Goal: Share content

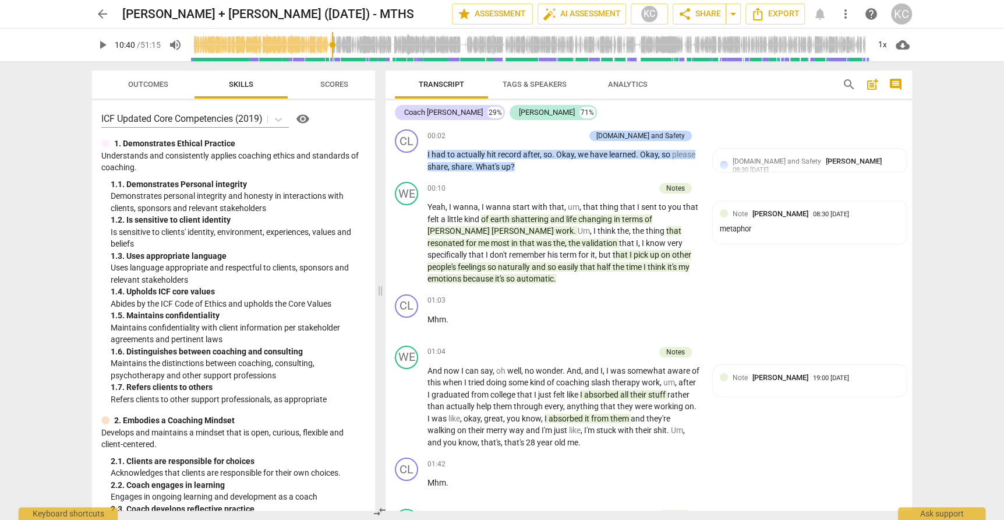
scroll to position [2238, 0]
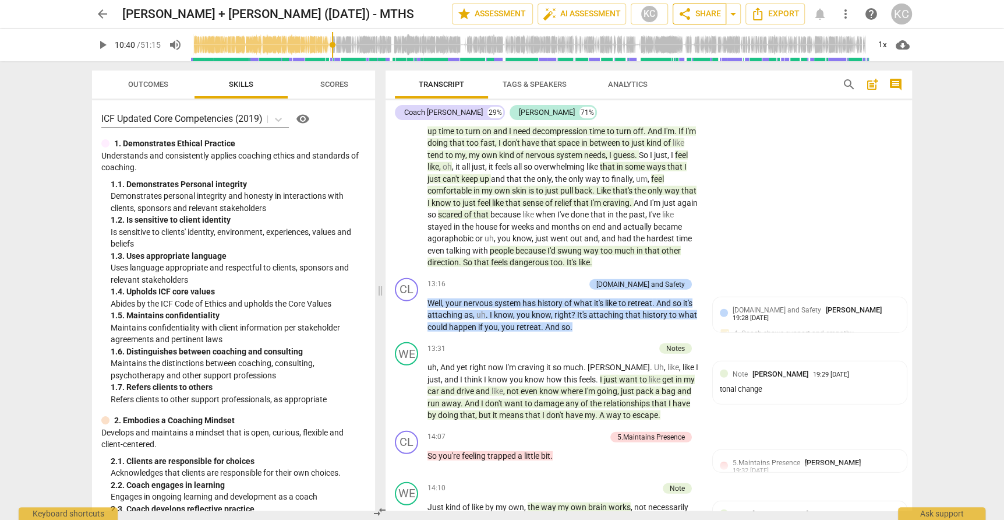
click at [706, 13] on span "share Share" at bounding box center [699, 14] width 43 height 14
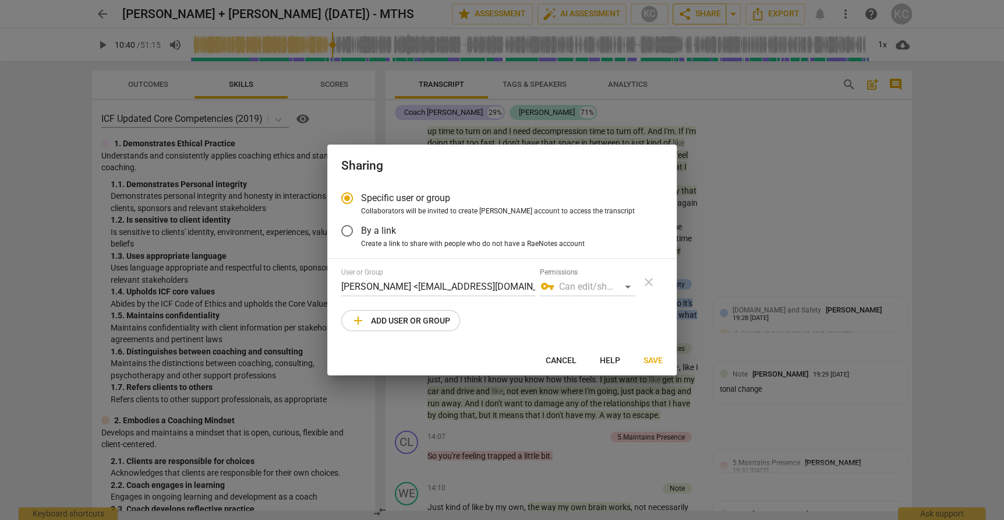
radio input "false"
click at [366, 230] on span "By a link" at bounding box center [378, 230] width 35 height 13
click at [361, 230] on input "By a link" at bounding box center [347, 231] width 28 height 28
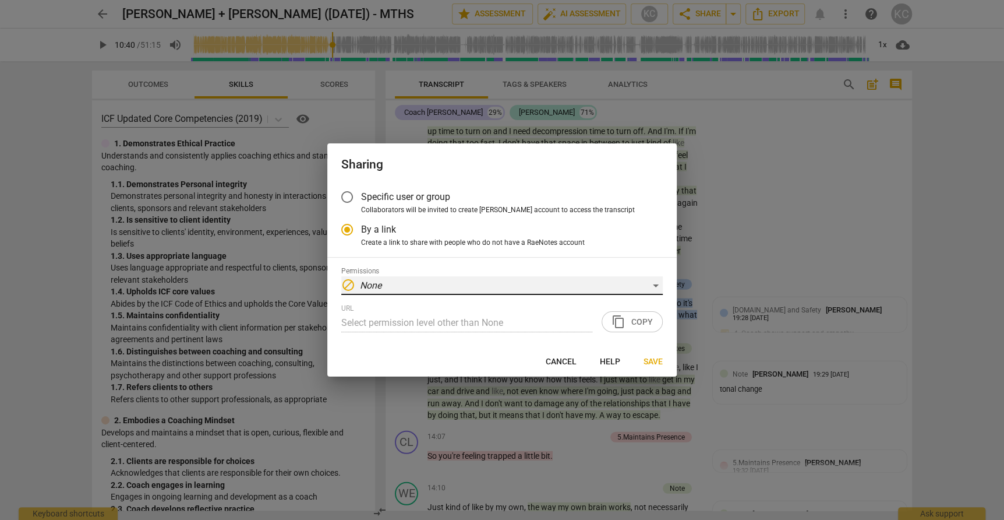
click at [411, 287] on div "block None" at bounding box center [502, 285] width 322 height 19
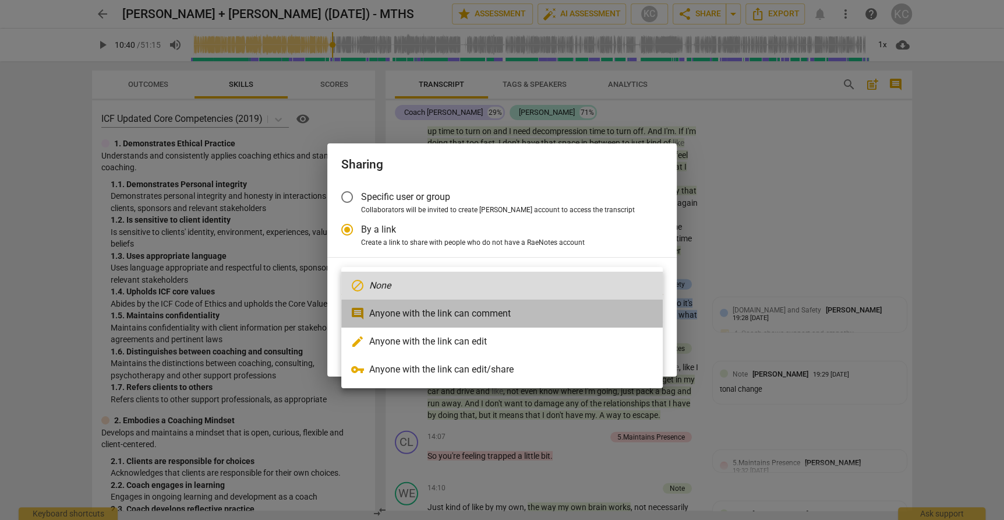
click at [408, 312] on li "comment Anyone with the link can comment" at bounding box center [502, 313] width 322 height 28
radio input "false"
type input "[URL][DOMAIN_NAME]"
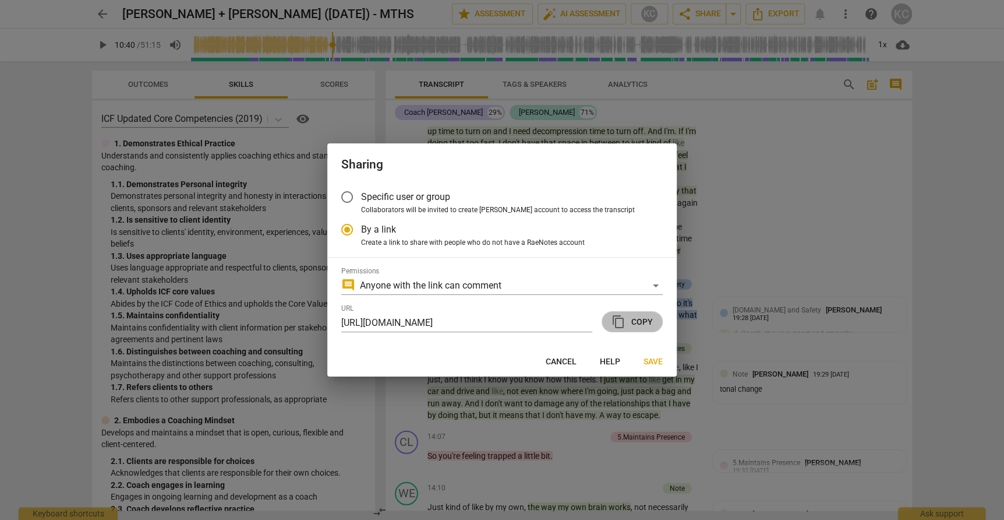
click at [624, 320] on span "content_copy" at bounding box center [619, 322] width 14 height 14
click at [650, 362] on span "Save" at bounding box center [653, 362] width 19 height 12
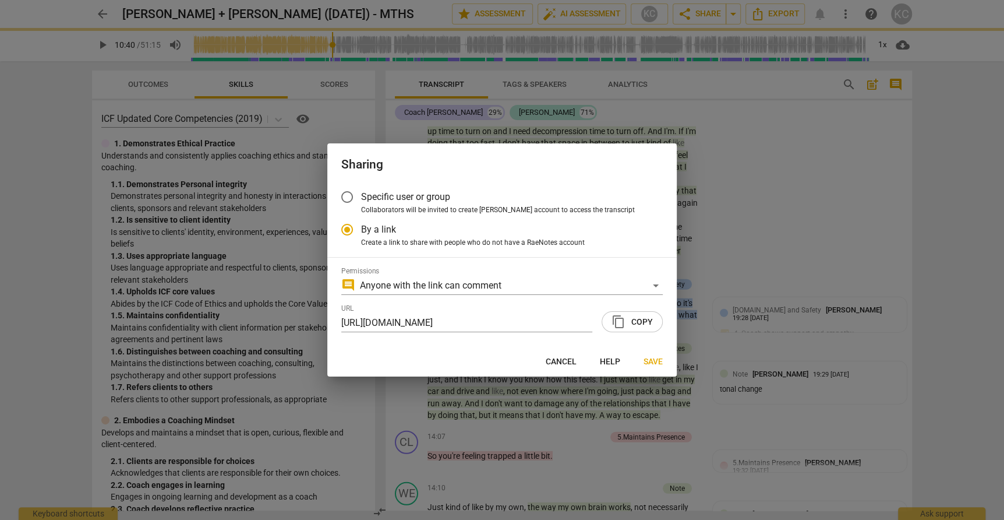
radio input "false"
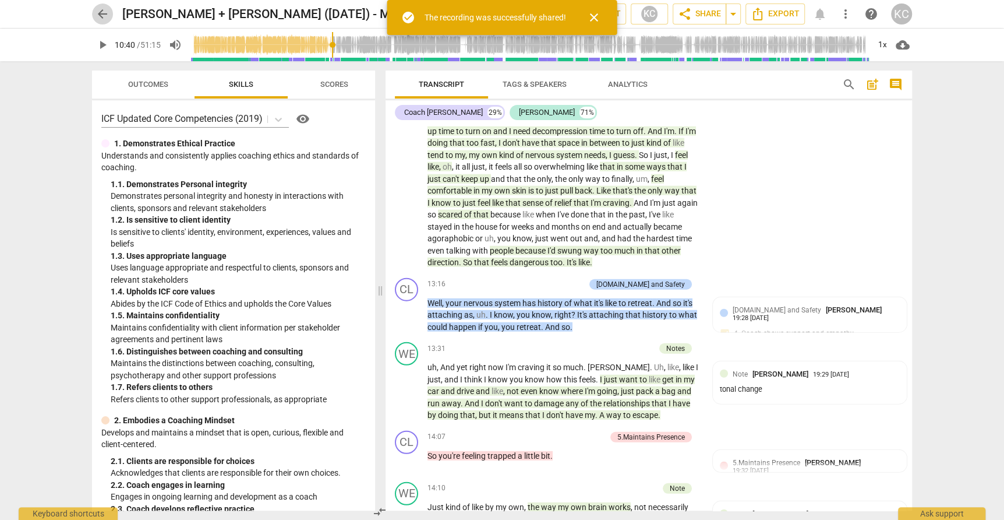
click at [103, 12] on span "arrow_back" at bounding box center [103, 14] width 14 height 14
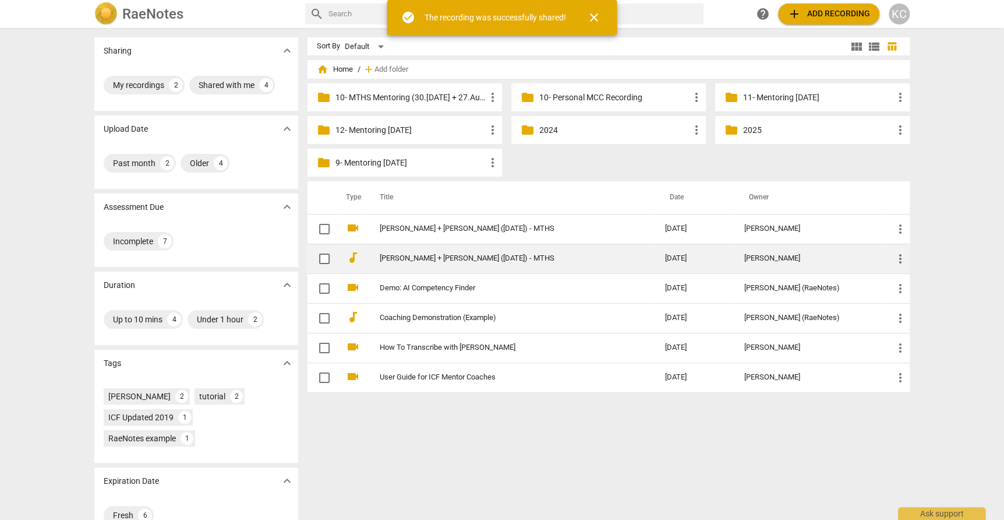
click at [897, 260] on span "more_vert" at bounding box center [901, 259] width 14 height 14
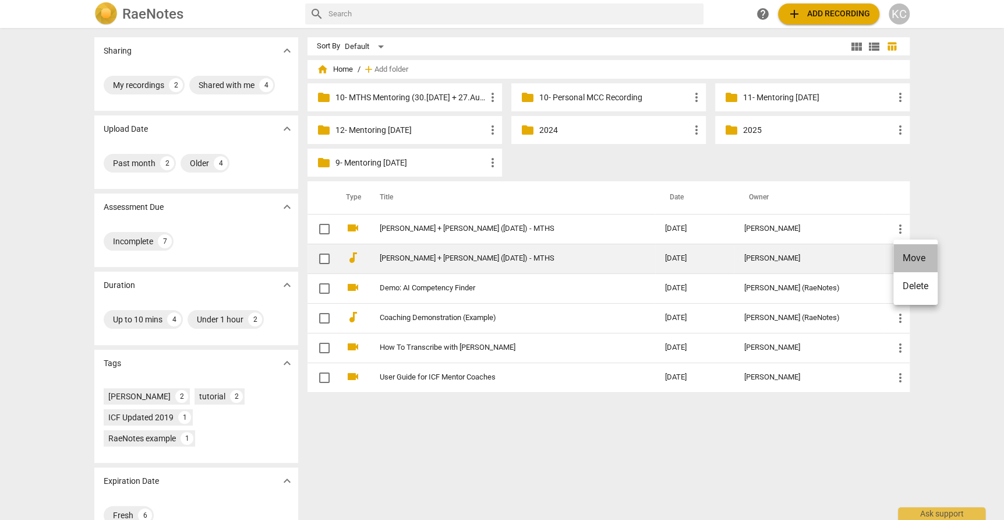
click at [897, 260] on li "Move" at bounding box center [916, 258] width 44 height 28
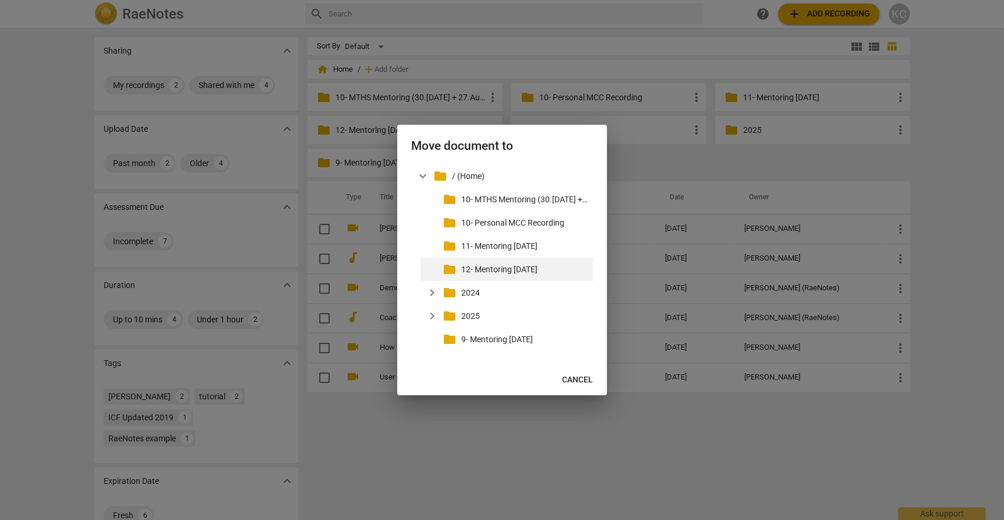
click at [495, 267] on p "12- Mentoring [DATE]" at bounding box center [524, 269] width 127 height 12
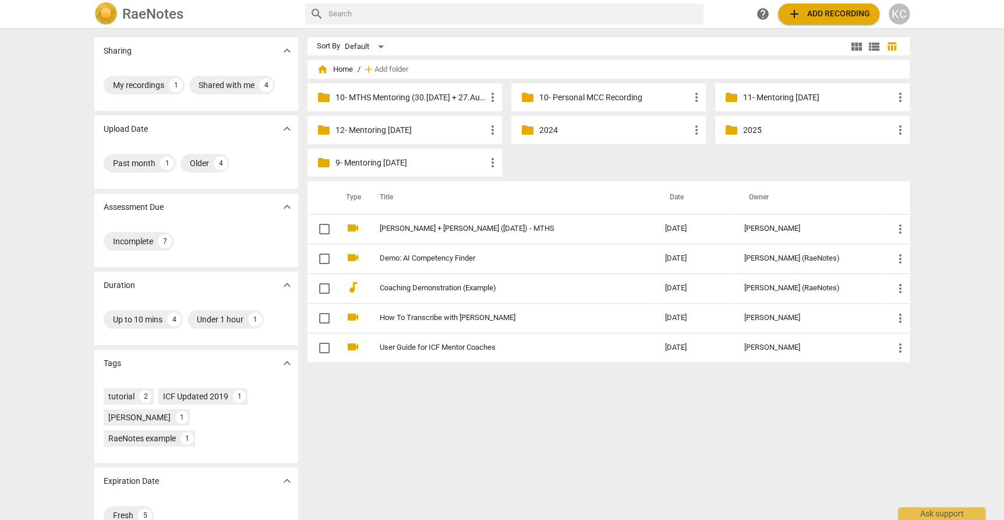
click at [403, 129] on p "12- Mentoring [DATE]" at bounding box center [411, 130] width 150 height 12
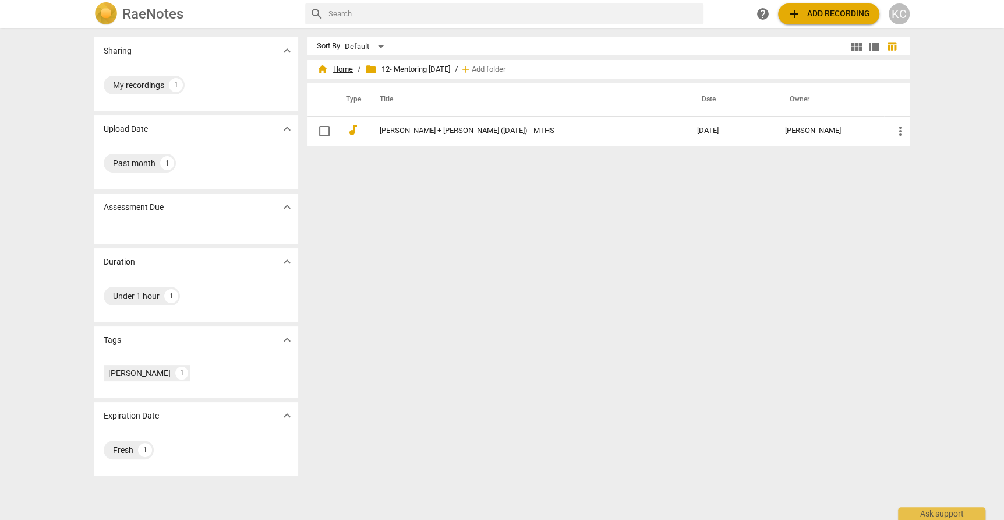
click at [340, 70] on span "home Home" at bounding box center [335, 70] width 36 height 12
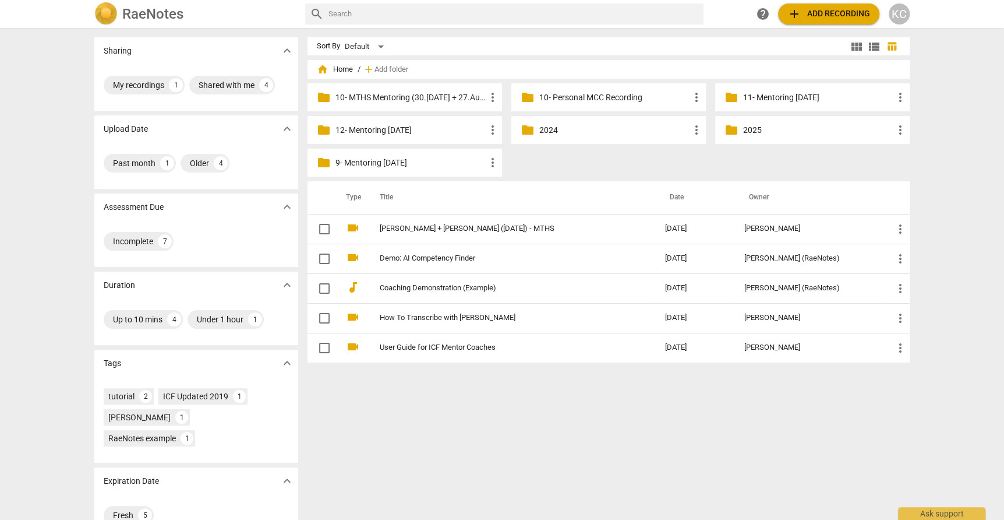
click at [786, 98] on p "11- Mentoring [DATE]" at bounding box center [818, 97] width 150 height 12
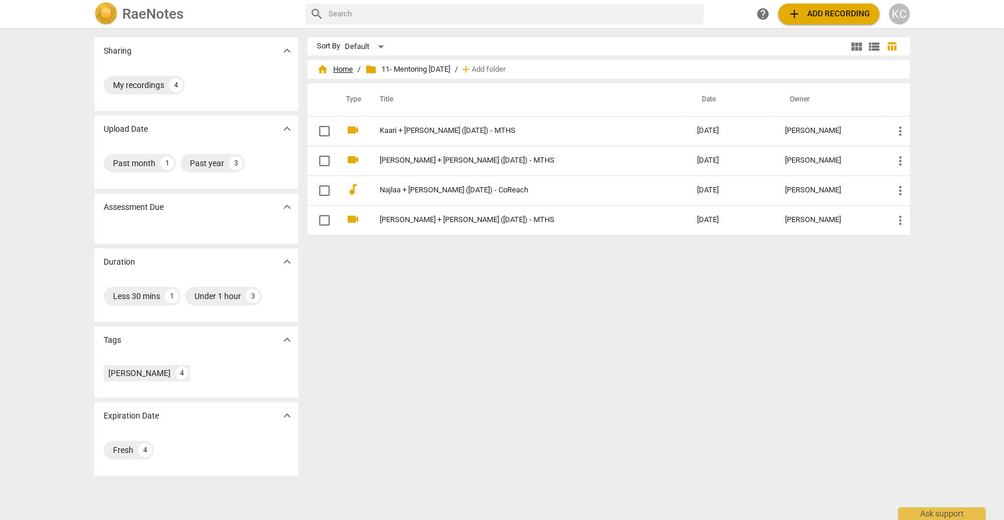
click at [335, 69] on span "home Home" at bounding box center [335, 70] width 36 height 12
